Goal: Navigation & Orientation: Find specific page/section

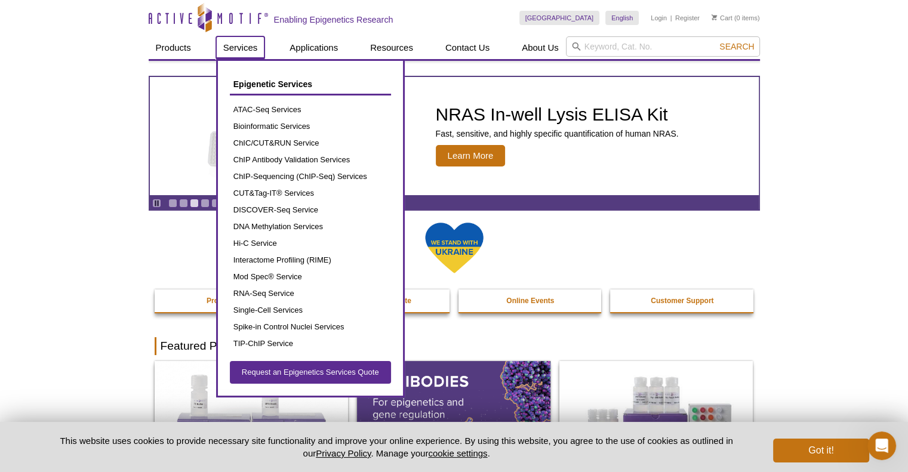
click at [236, 47] on link "Services" at bounding box center [240, 47] width 49 height 23
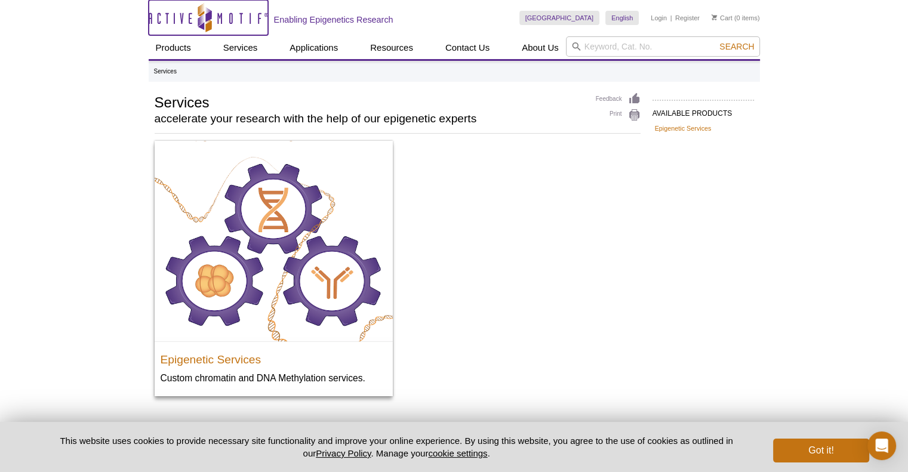
click at [156, 21] on icon "Active Motif Logo" at bounding box center [208, 17] width 119 height 29
click at [173, 21] on icon at bounding box center [205, 18] width 113 height 11
